Goal: Task Accomplishment & Management: Use online tool/utility

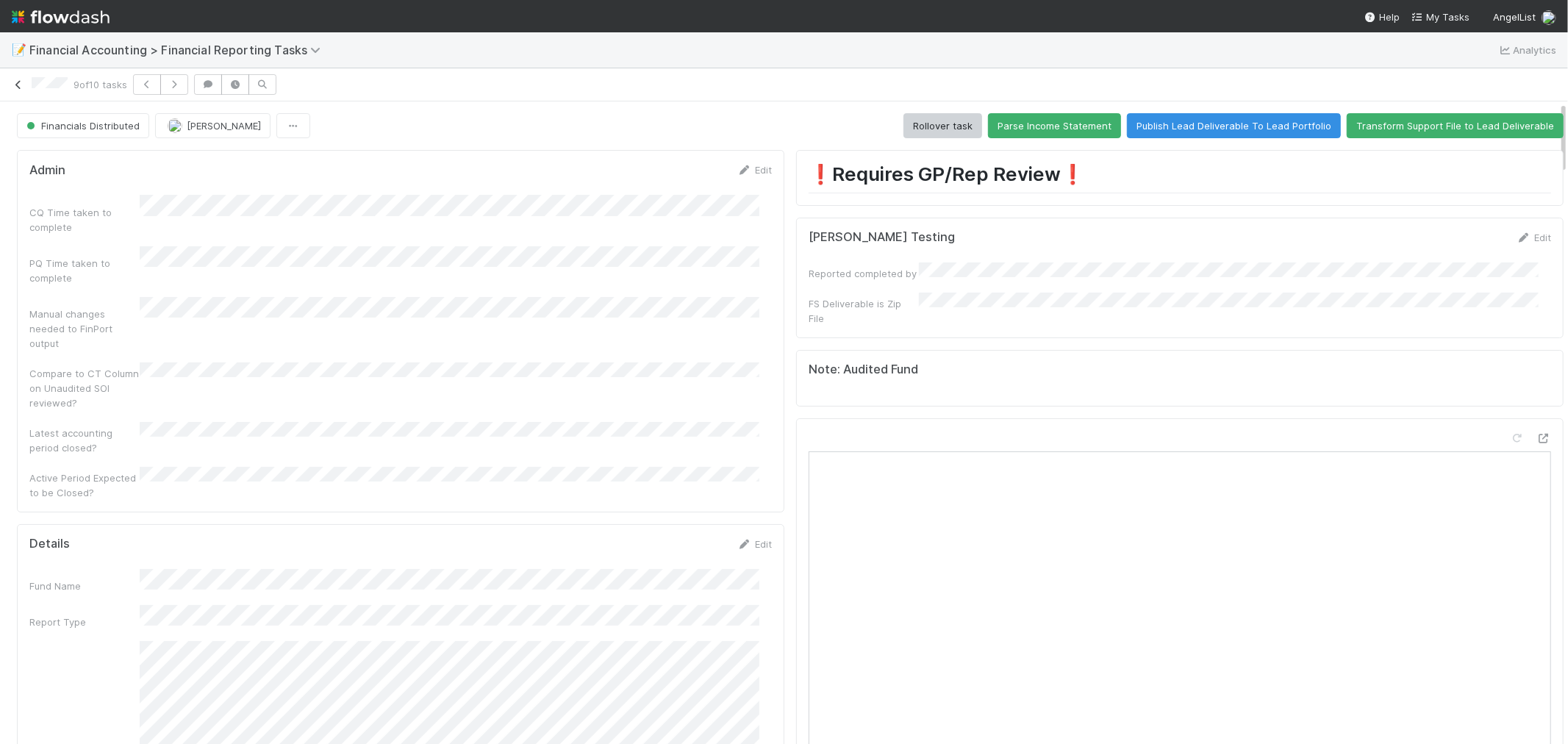
click at [21, 82] on icon at bounding box center [18, 85] width 14 height 10
click at [18, 83] on icon at bounding box center [18, 85] width 14 height 10
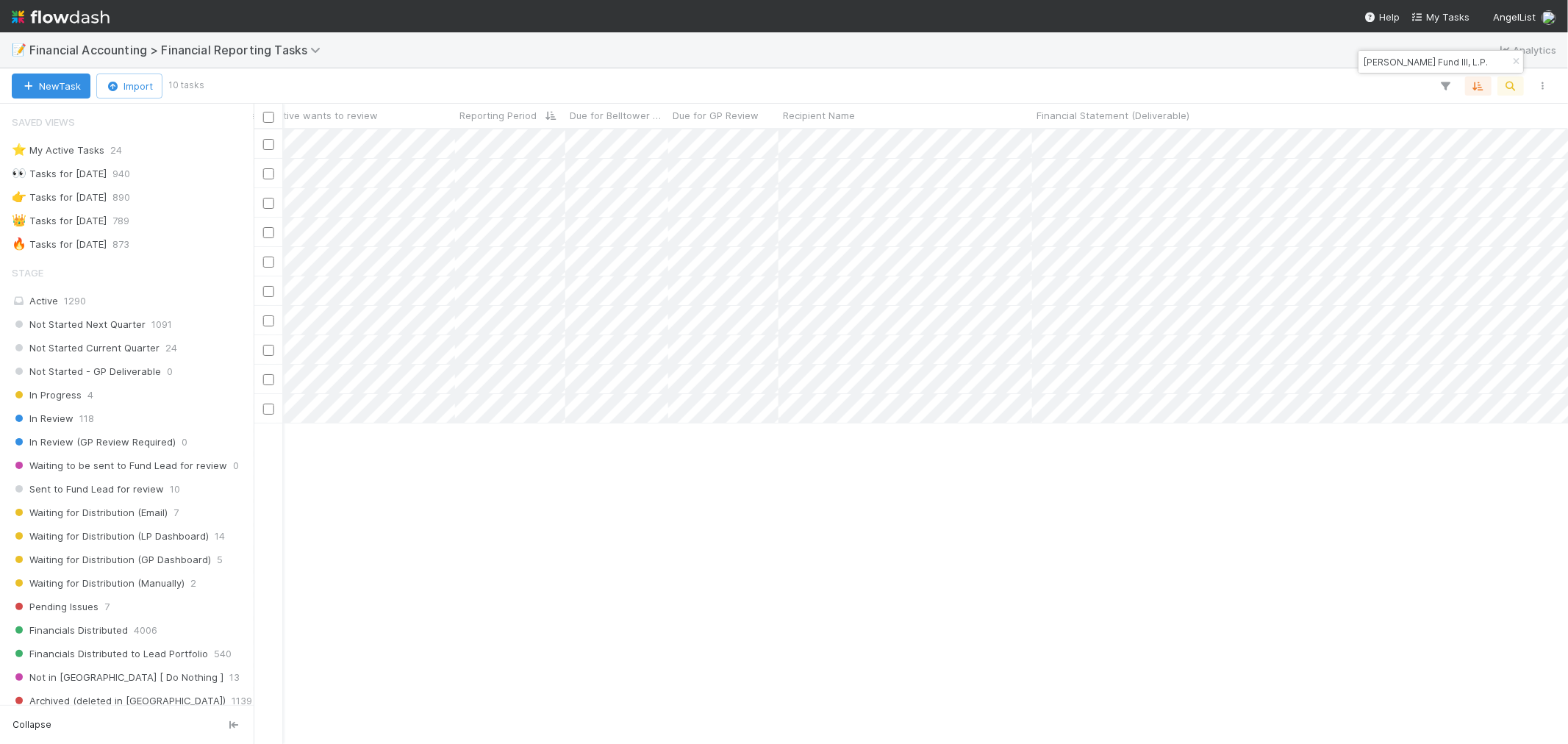
scroll to position [0, 1171]
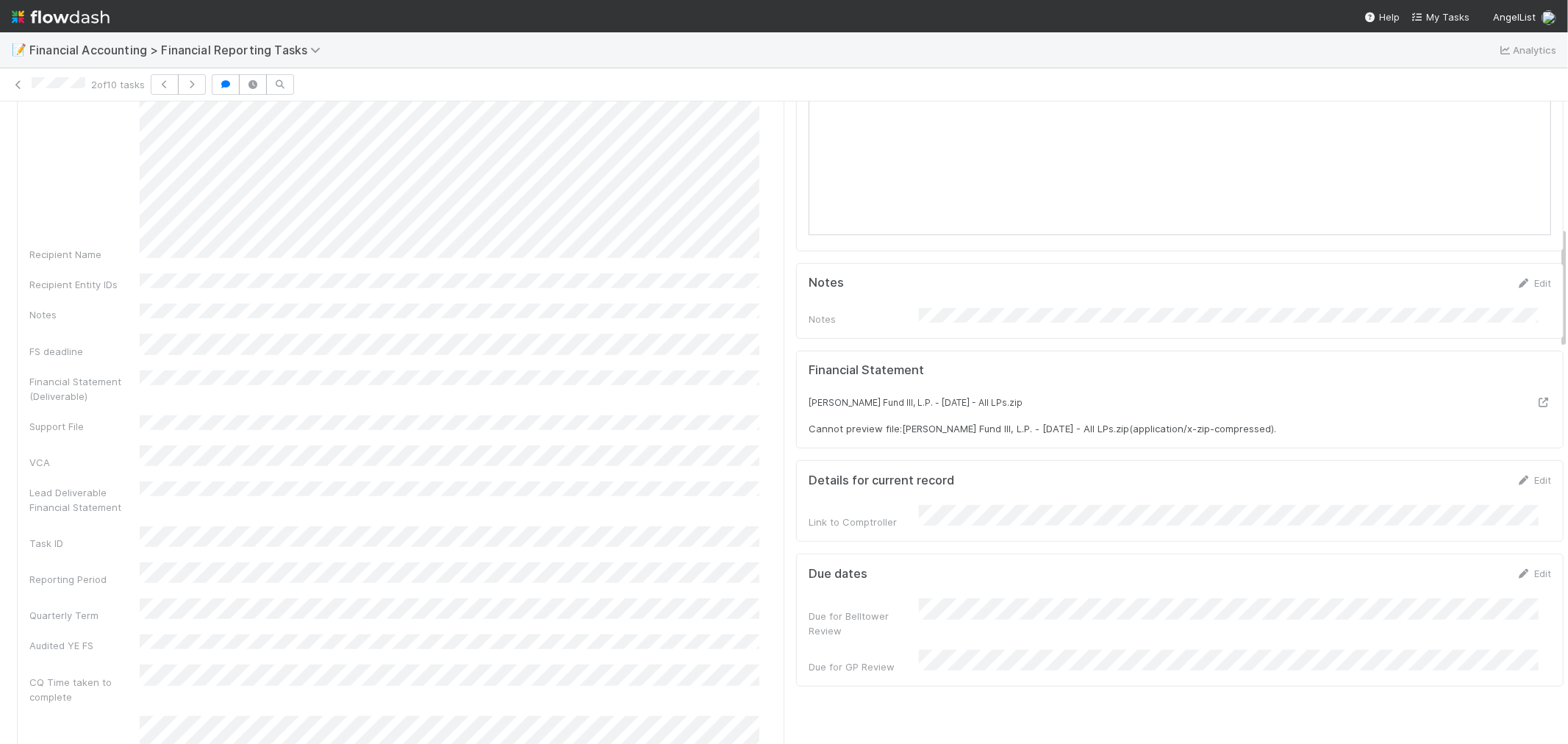
scroll to position [653, 0]
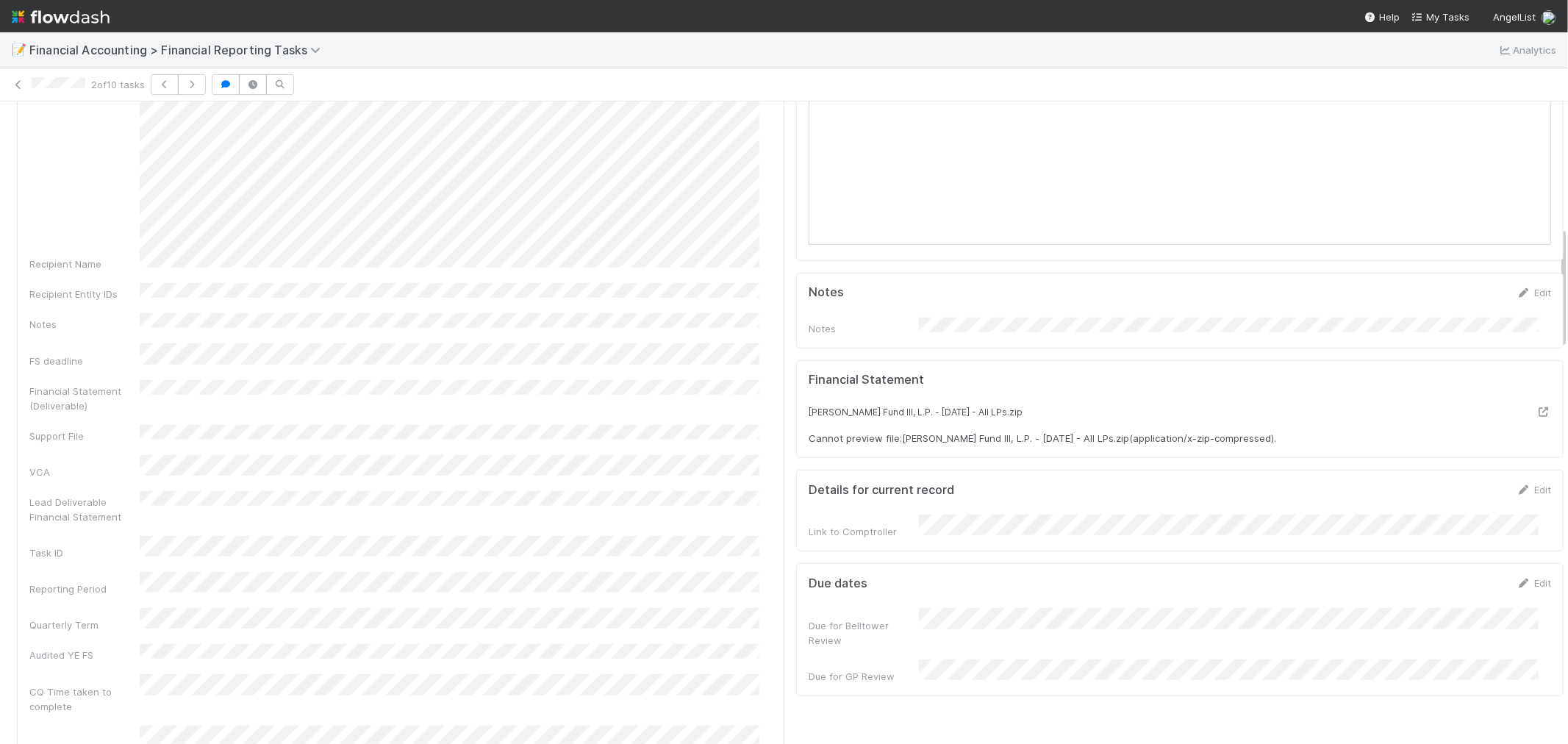
click at [85, 181] on div "Recipient Name" at bounding box center [400, 127] width 743 height 289
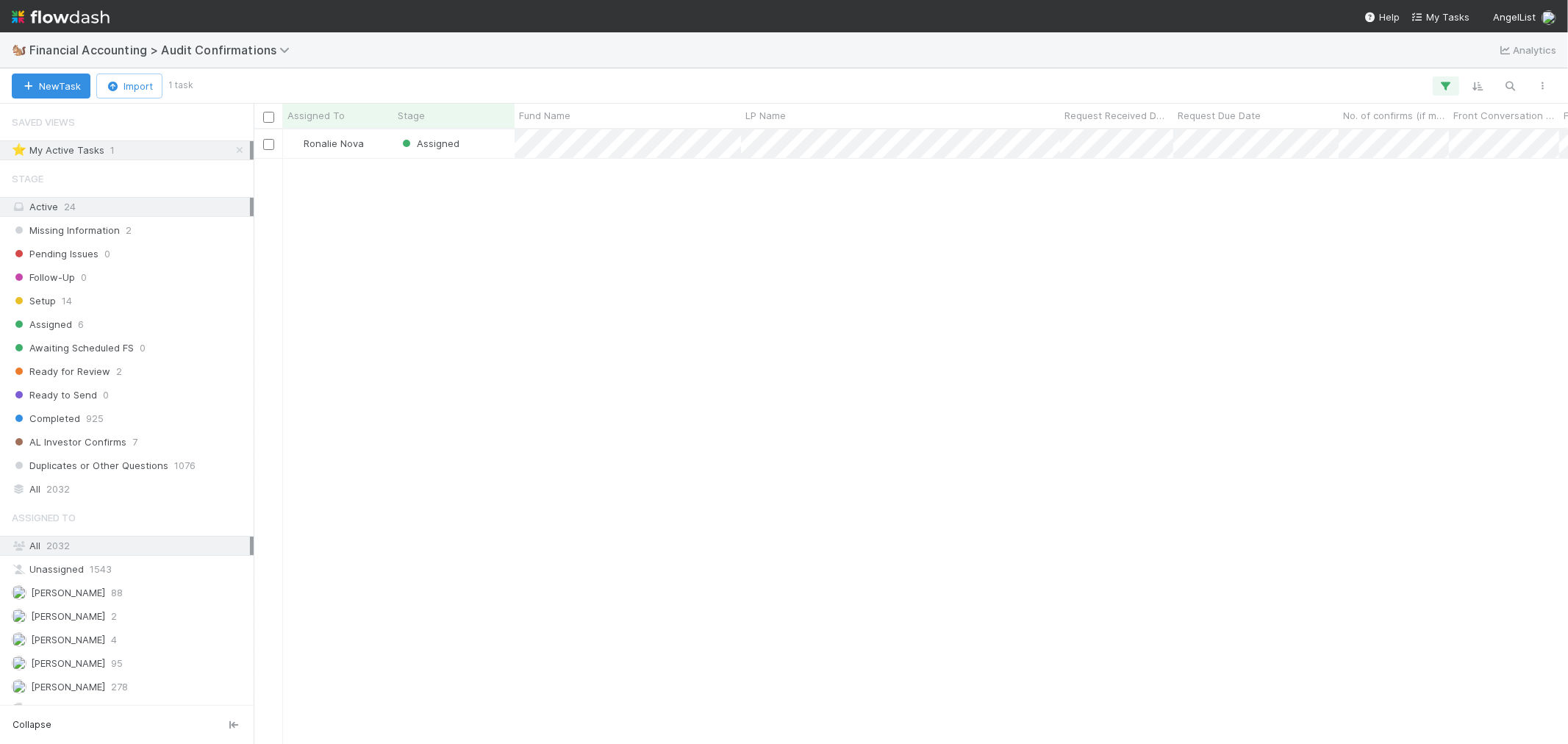
scroll to position [601, 1302]
click at [488, 144] on div "Assigned" at bounding box center [455, 144] width 122 height 29
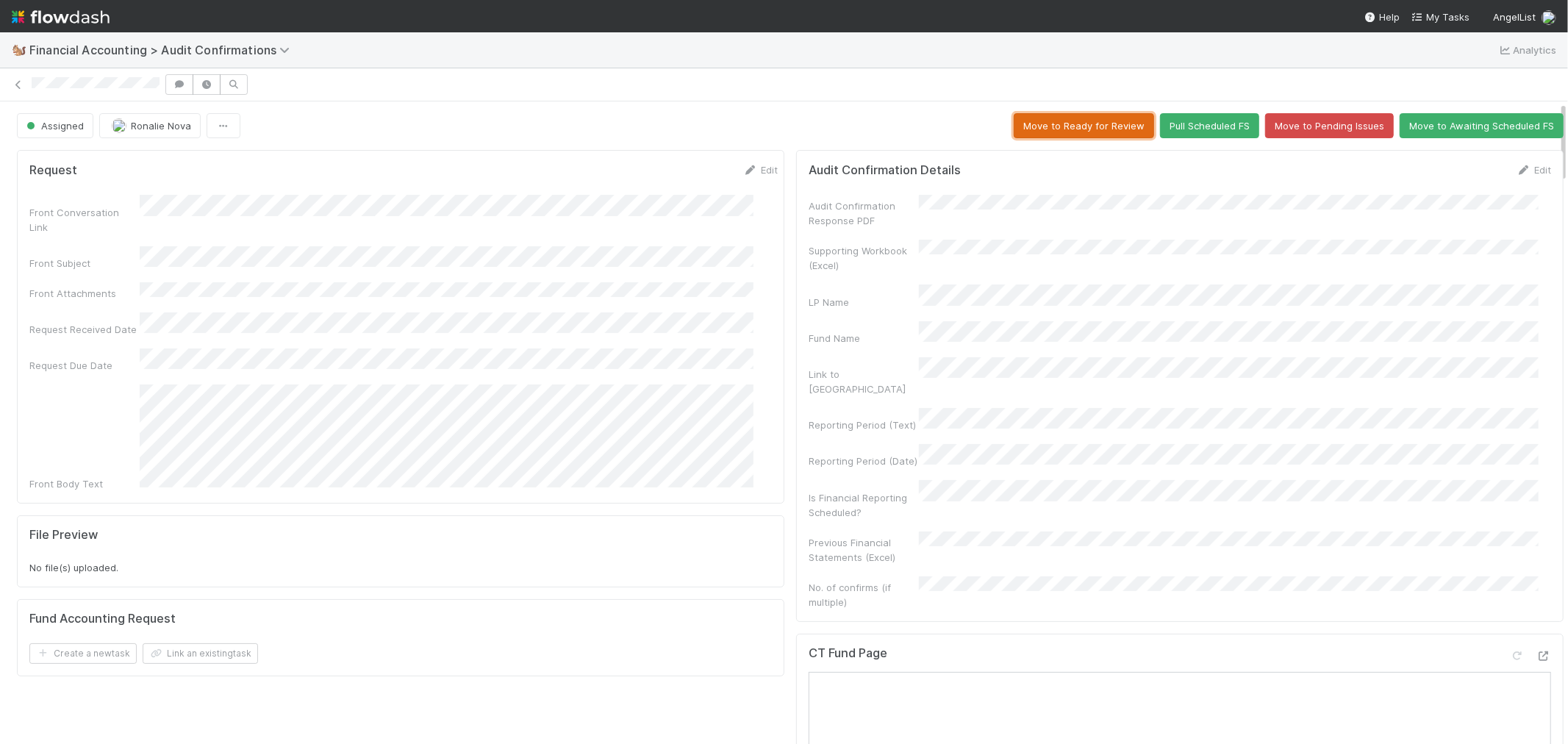
click at [1029, 130] on button "Move to Ready for Review" at bounding box center [1084, 126] width 141 height 25
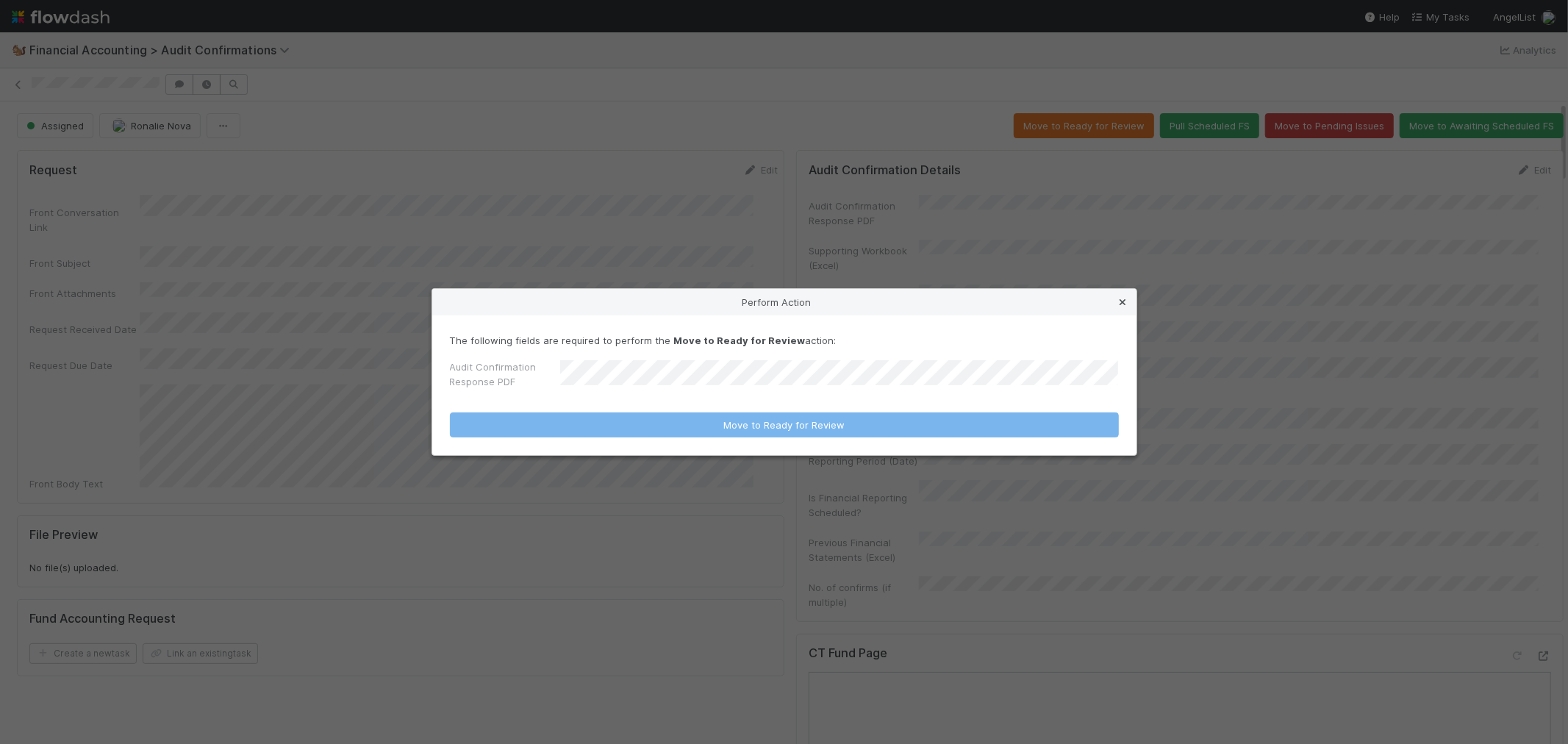
click at [1131, 302] on div "Perform Action" at bounding box center [784, 303] width 705 height 27
click at [1123, 298] on icon at bounding box center [1122, 303] width 14 height 10
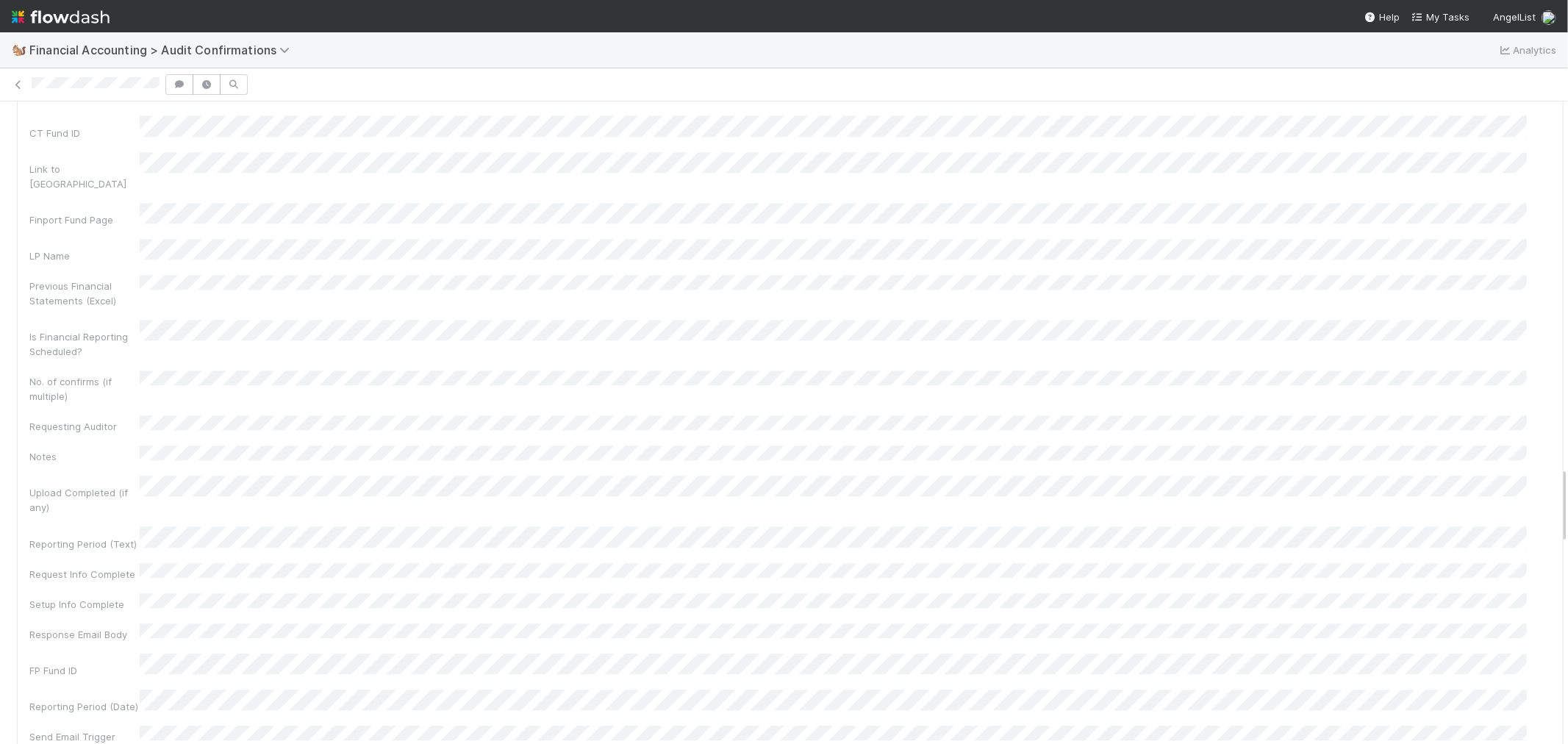
scroll to position [3024, 0]
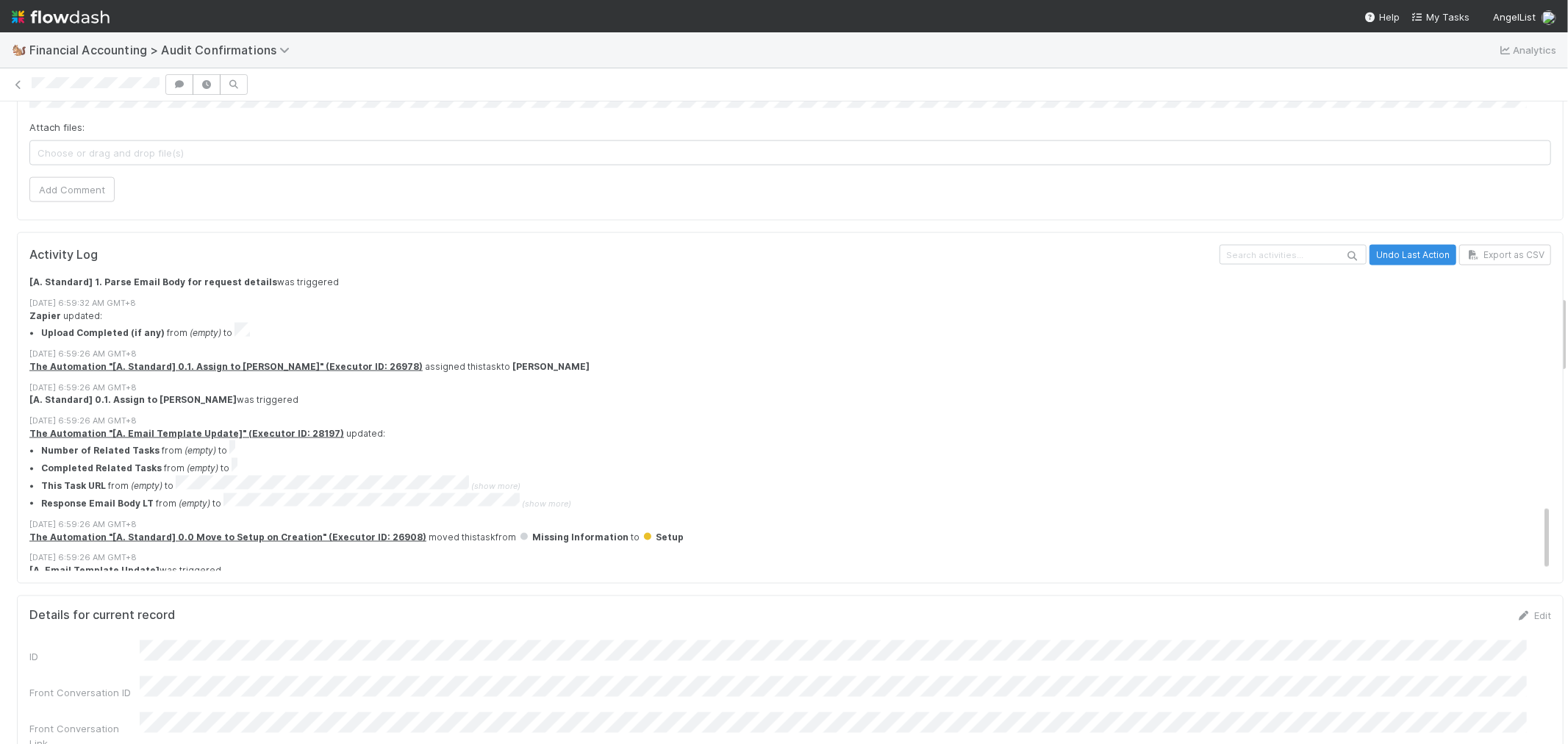
scroll to position [1965, 0]
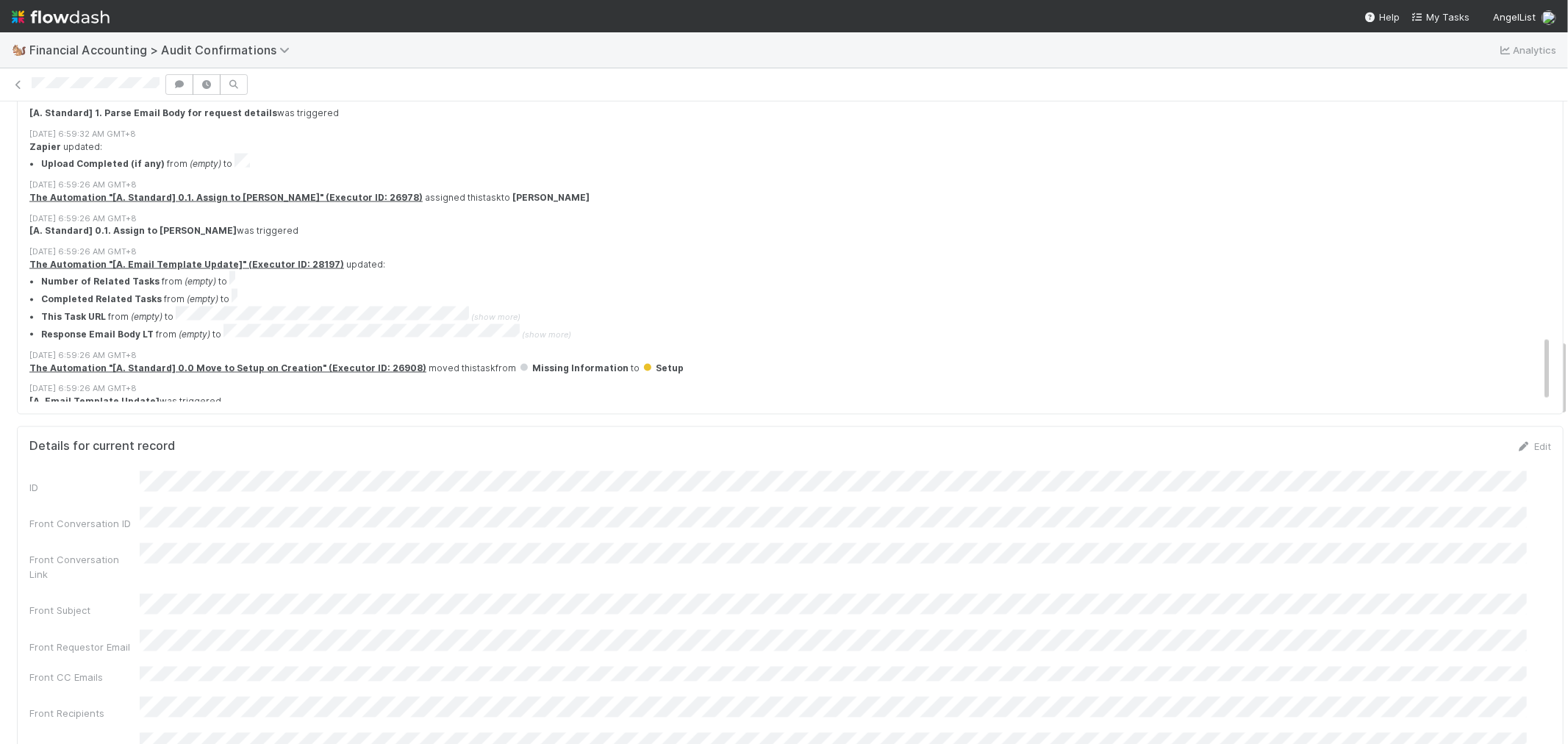
click at [1517, 439] on div "Edit" at bounding box center [1534, 445] width 34 height 14
click at [1517, 441] on link "Edit" at bounding box center [1534, 446] width 34 height 11
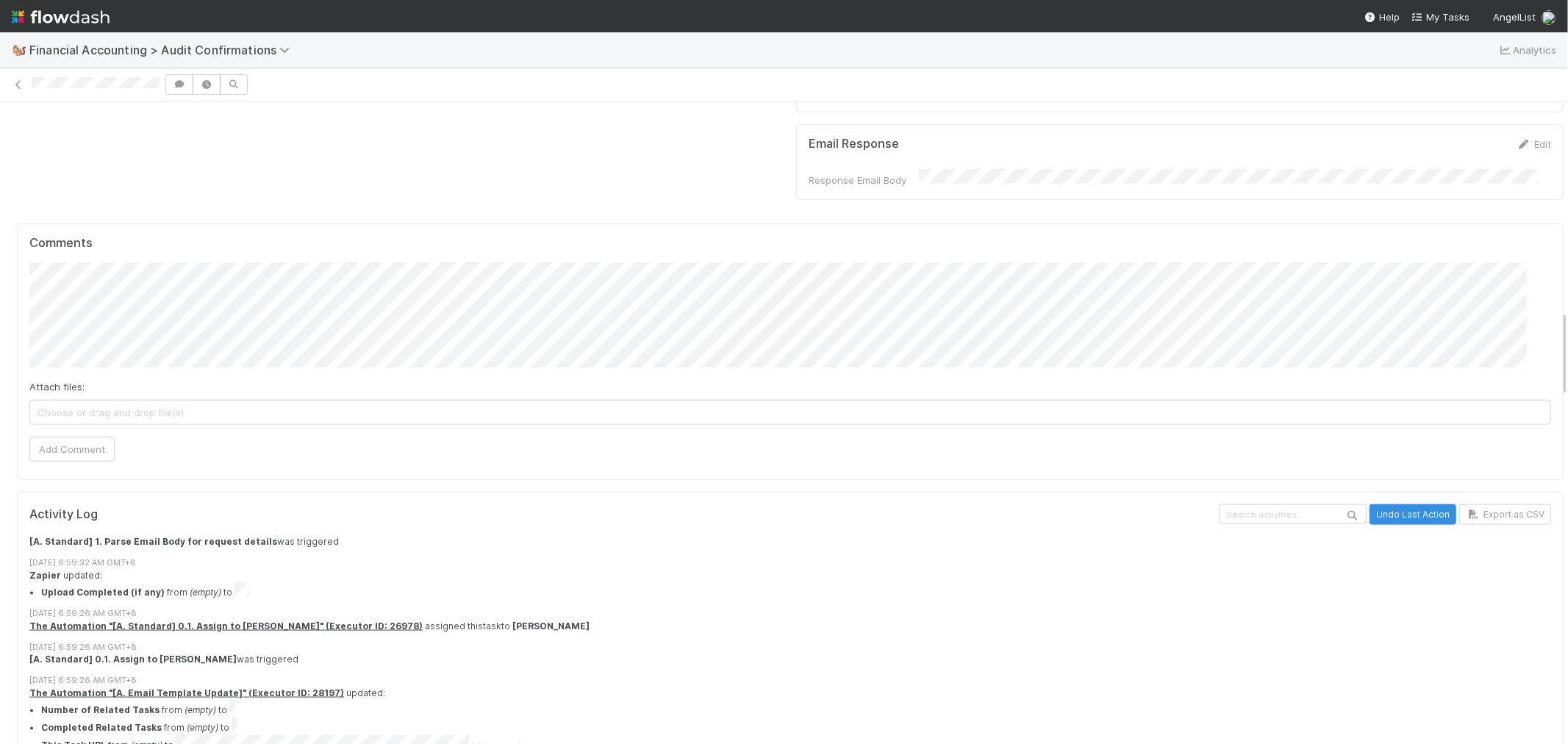
scroll to position [1719, 0]
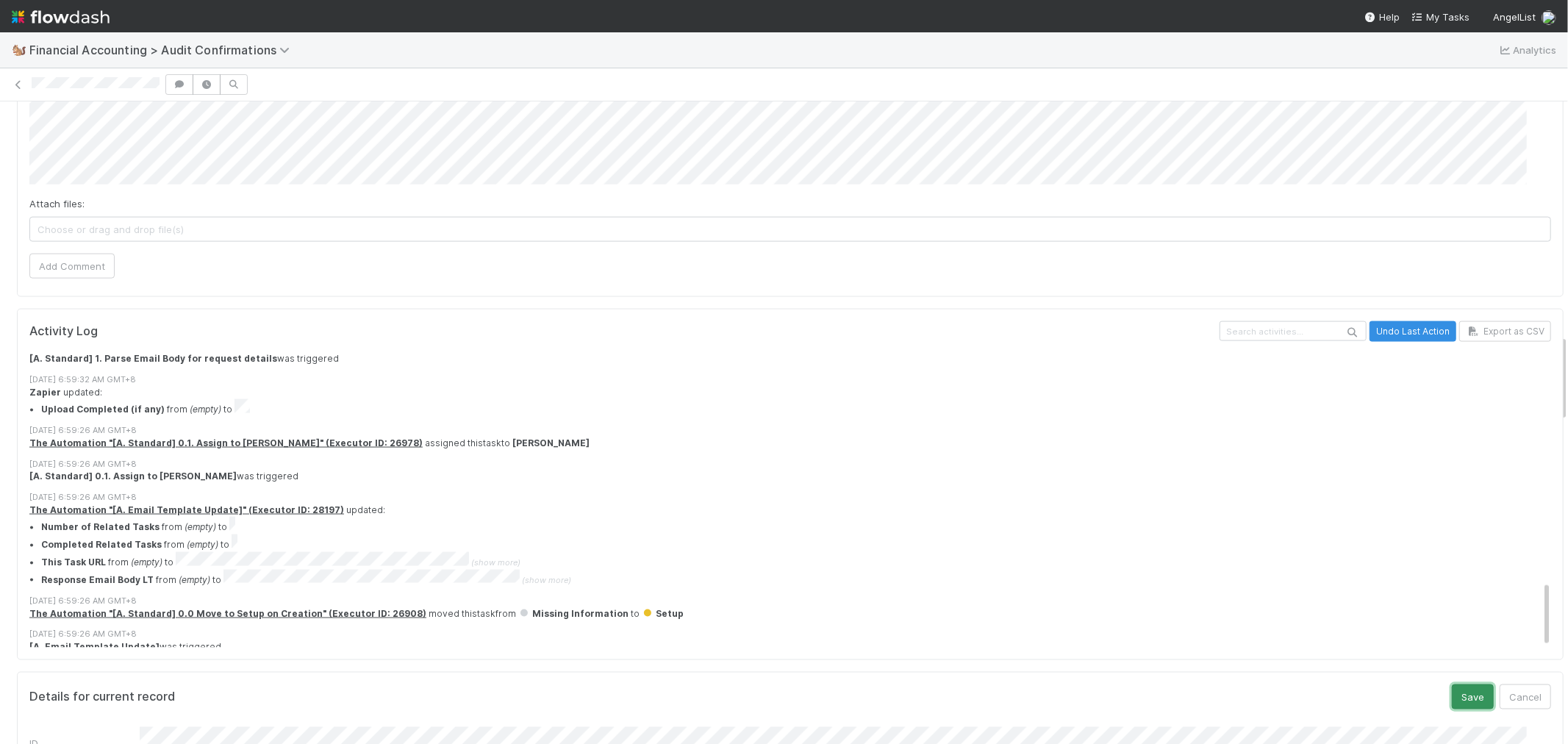
click at [1452, 685] on button "Save" at bounding box center [1473, 697] width 42 height 25
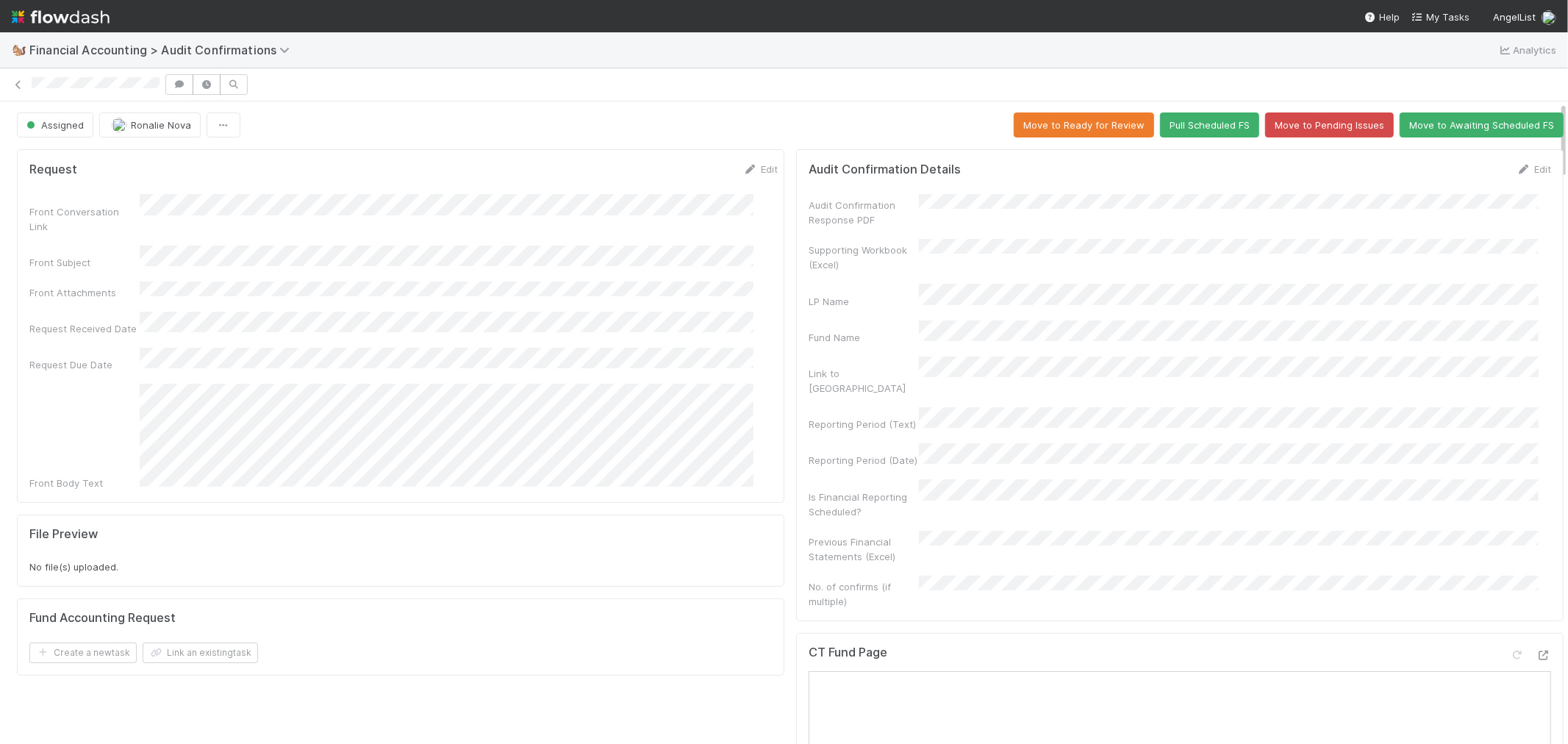
scroll to position [0, 0]
click at [1036, 127] on button "Move to Ready for Review" at bounding box center [1084, 126] width 141 height 25
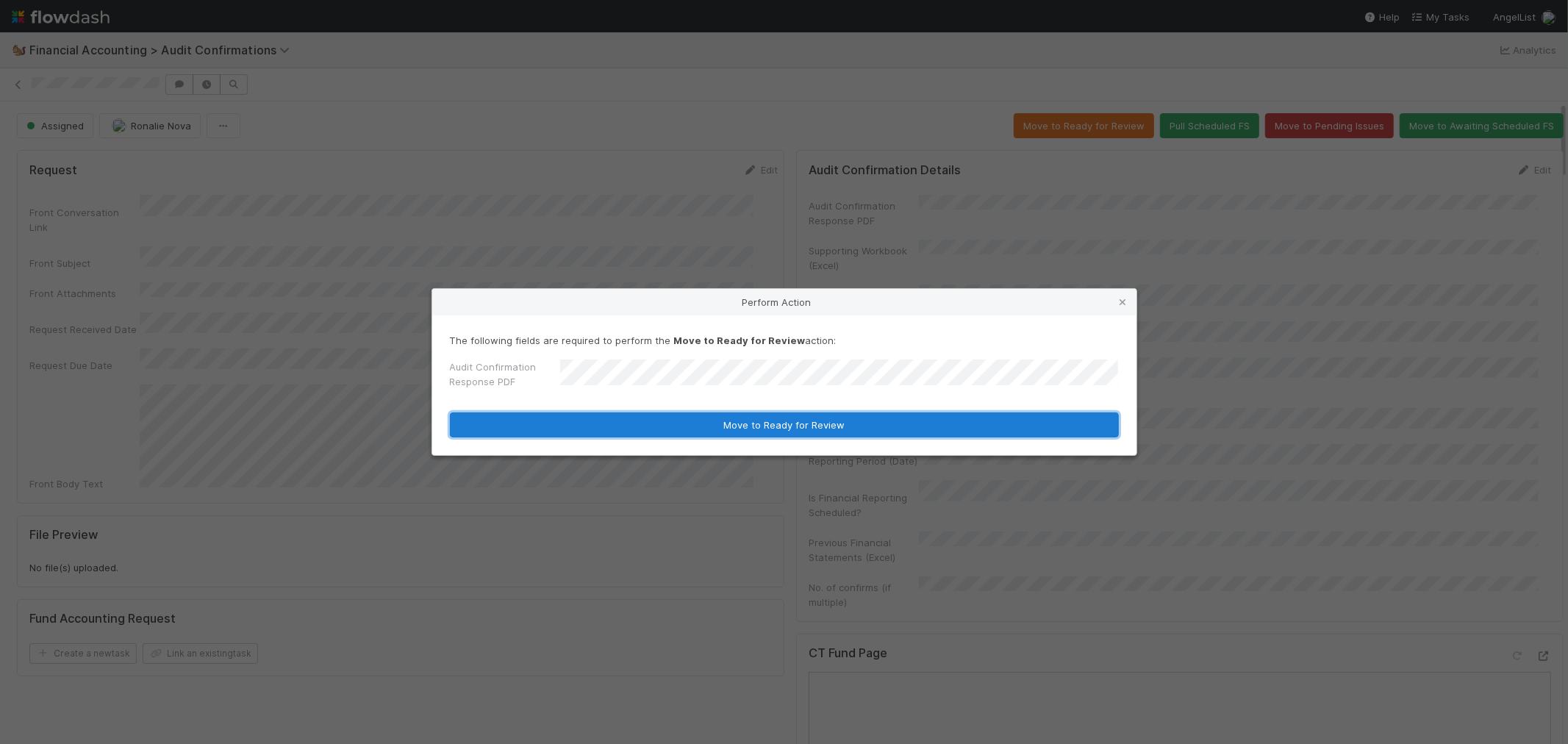
click at [733, 420] on button "Move to Ready for Review" at bounding box center [784, 425] width 668 height 25
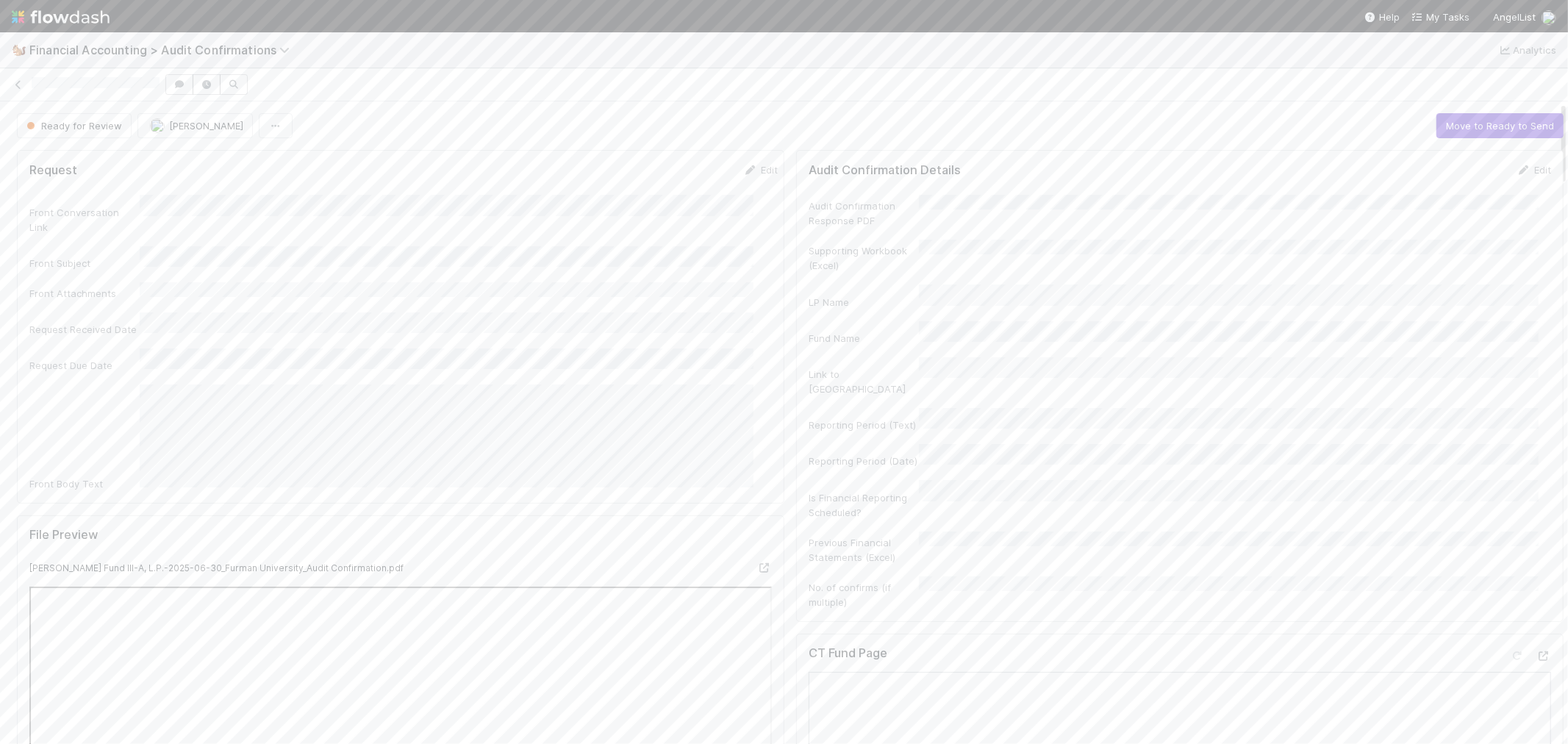
click at [49, 21] on img at bounding box center [60, 17] width 98 height 25
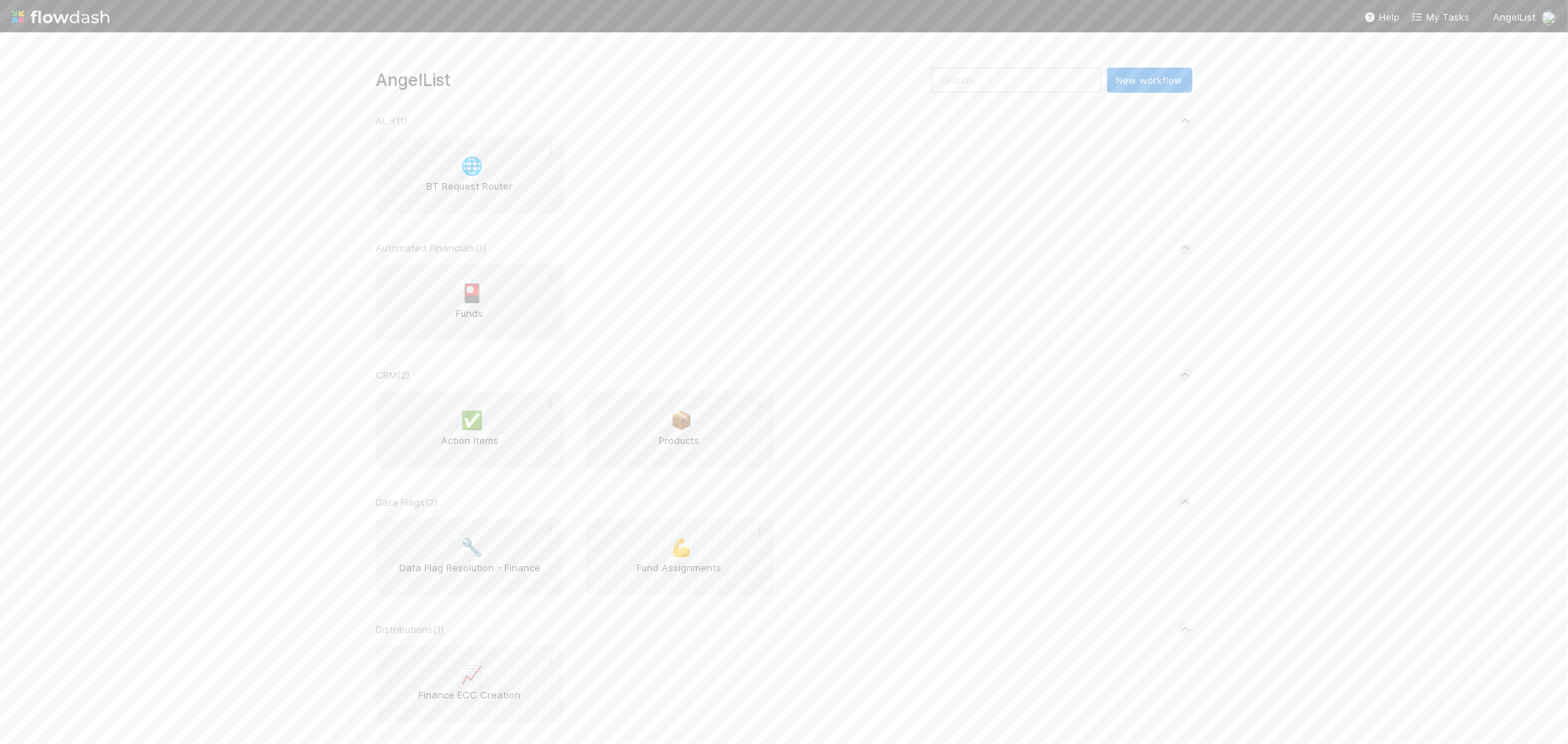
click at [81, 20] on img at bounding box center [60, 17] width 98 height 25
click at [68, 18] on img at bounding box center [60, 17] width 98 height 25
click at [54, 19] on img at bounding box center [60, 17] width 98 height 25
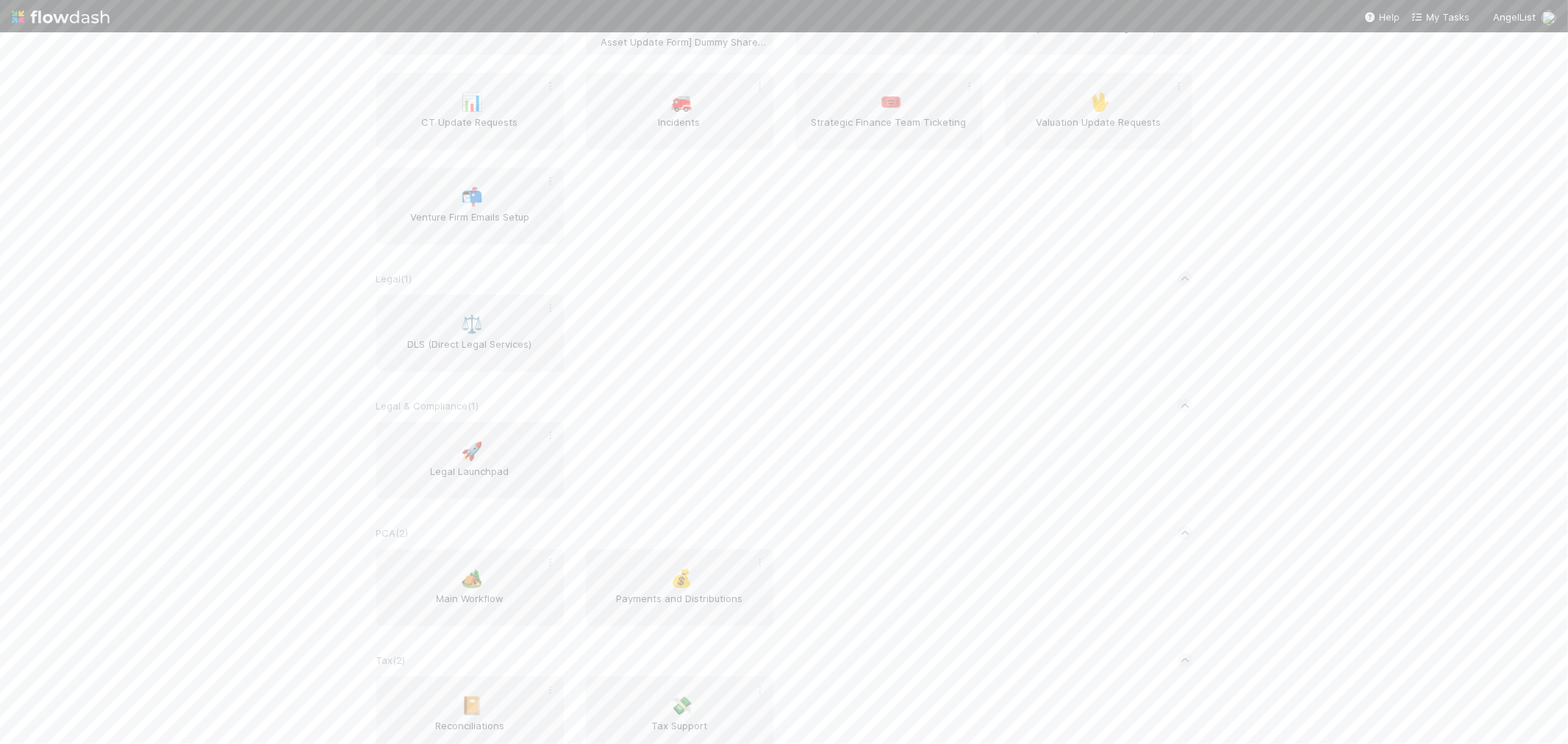
scroll to position [1450, 0]
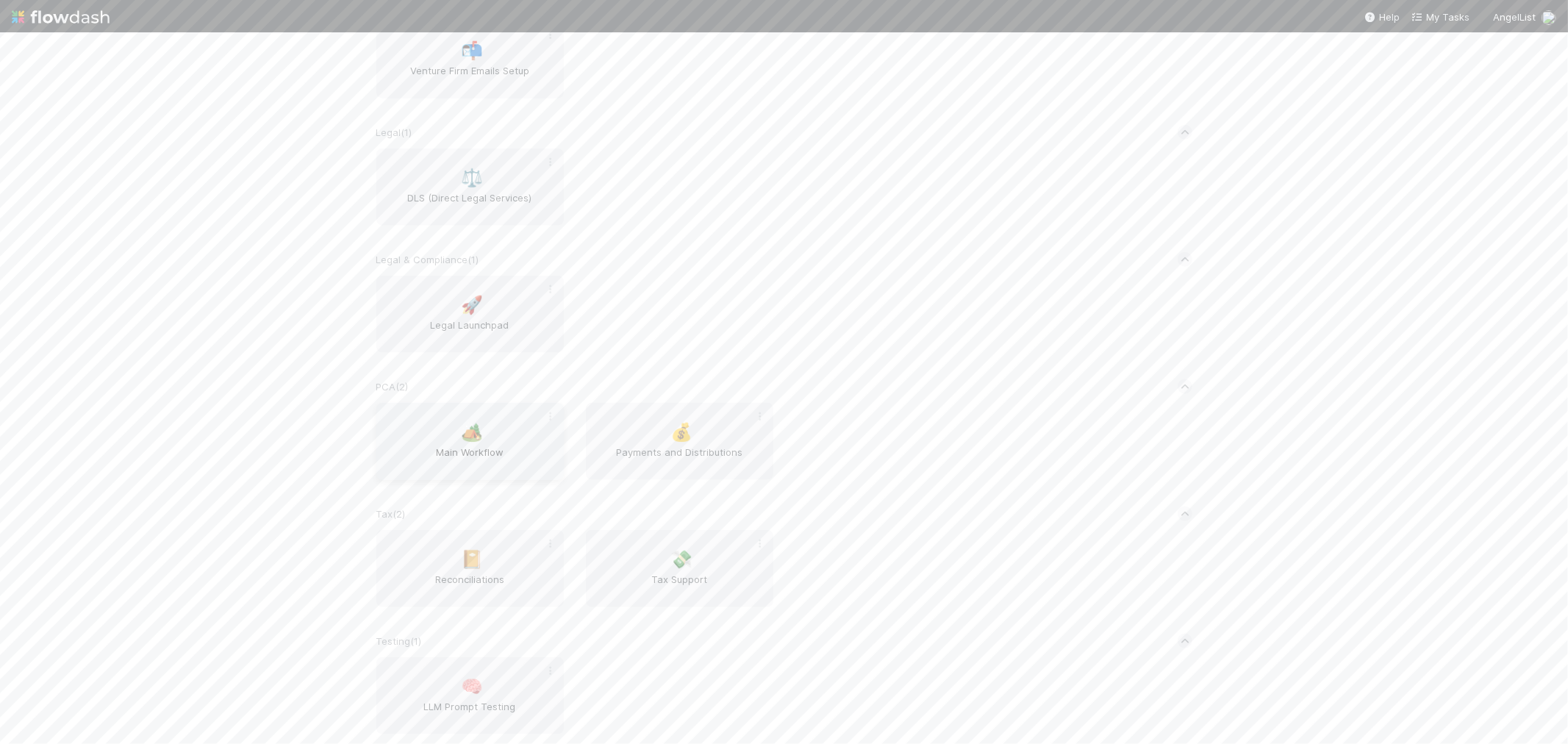
click at [428, 422] on div "🏕️ Main Workflow" at bounding box center [470, 441] width 187 height 77
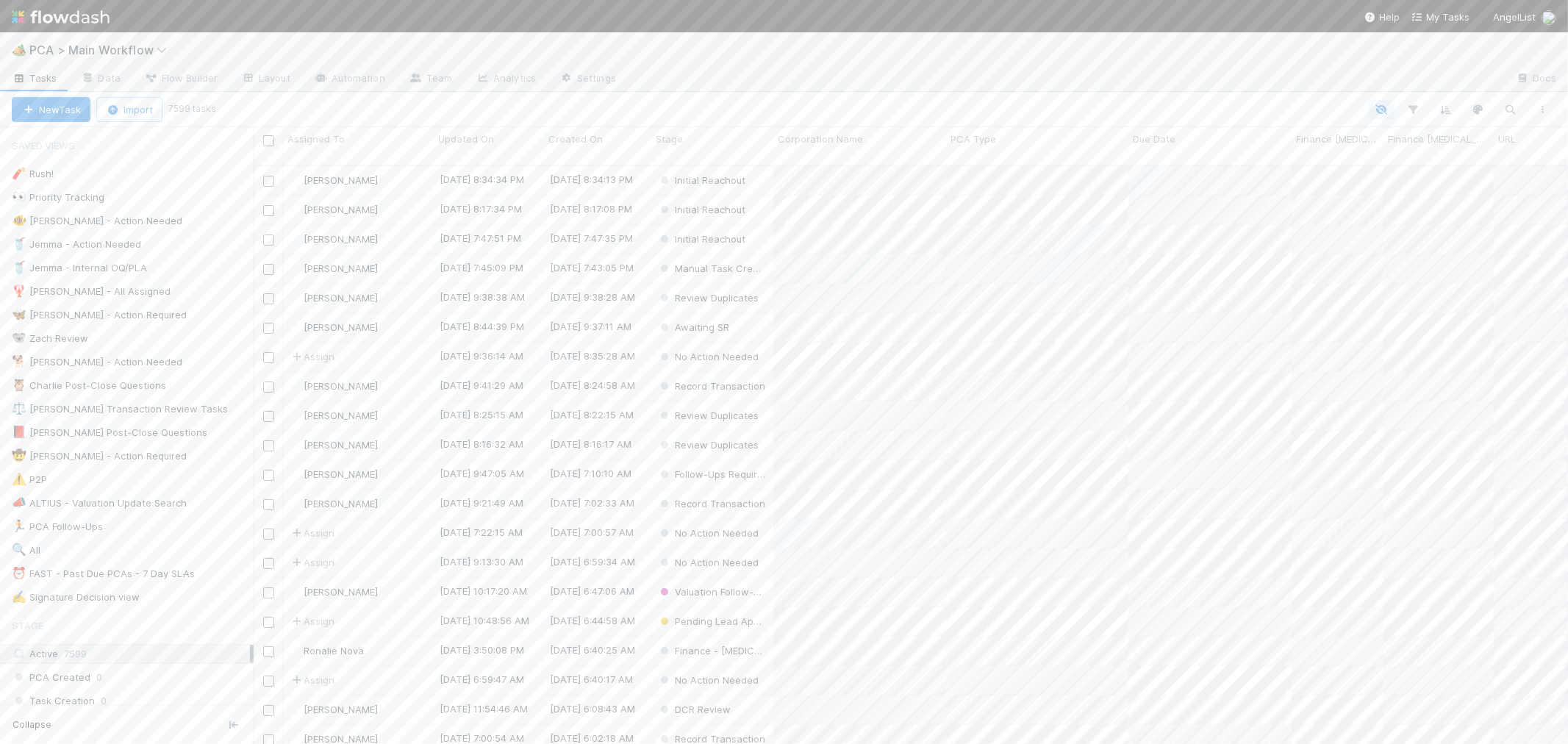
scroll to position [578, 1302]
click at [127, 572] on div "⏰ FAST - Past Due PCAs - 7 Day SLAs" at bounding box center [103, 574] width 183 height 18
click at [134, 575] on div "⏰ FAST - Past Due PCAs - 7 Day SLAs" at bounding box center [103, 574] width 183 height 18
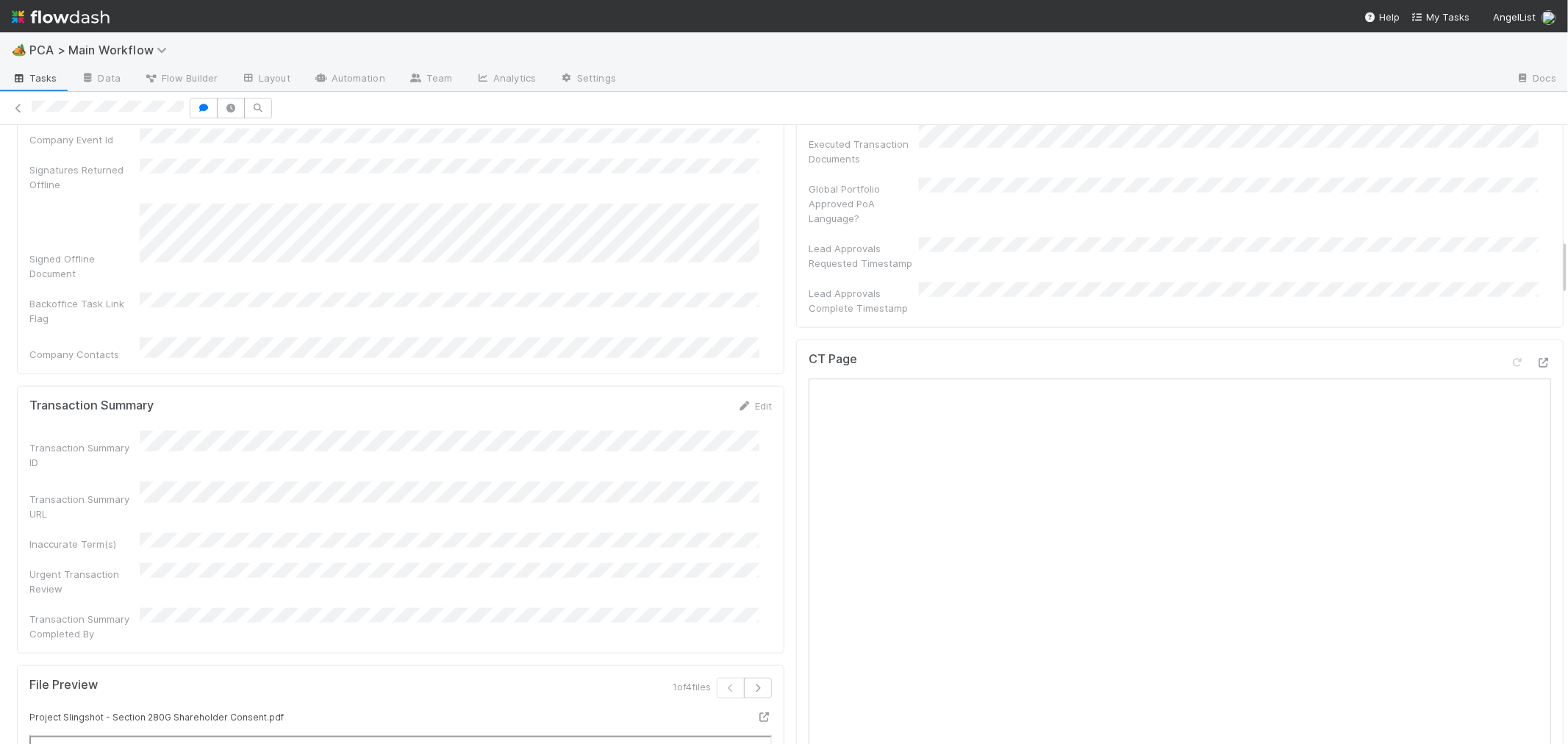
scroll to position [1715, 0]
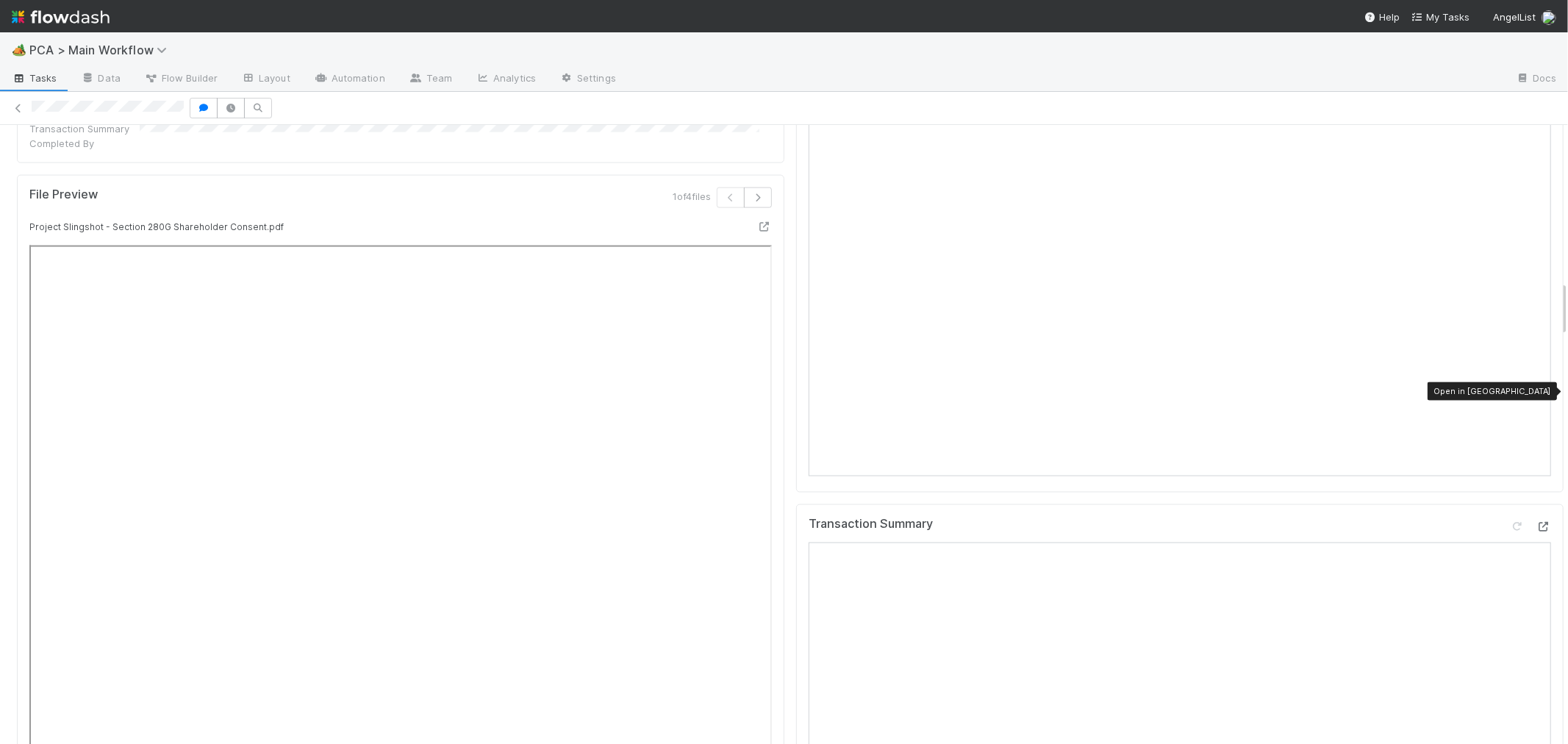
click at [1537, 519] on div at bounding box center [1543, 526] width 14 height 14
